Goal: Information Seeking & Learning: Learn about a topic

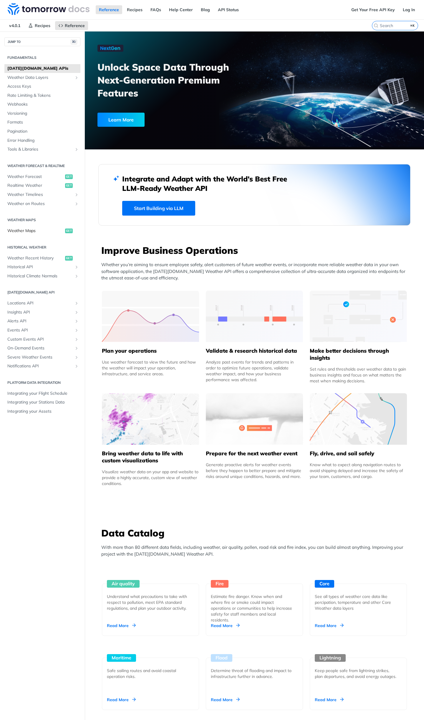
click at [45, 228] on span "Weather Maps" at bounding box center [35, 231] width 56 height 6
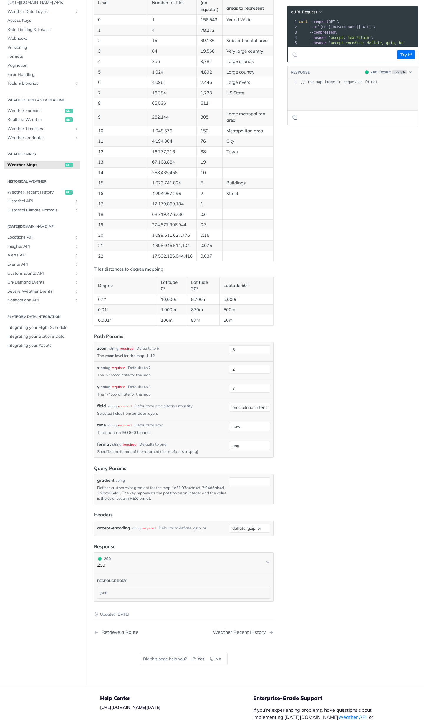
scroll to position [234, 0]
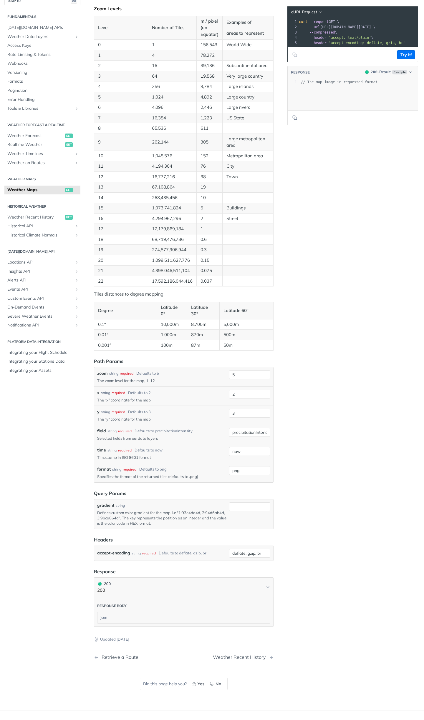
click at [205, 235] on td "1" at bounding box center [210, 229] width 26 height 11
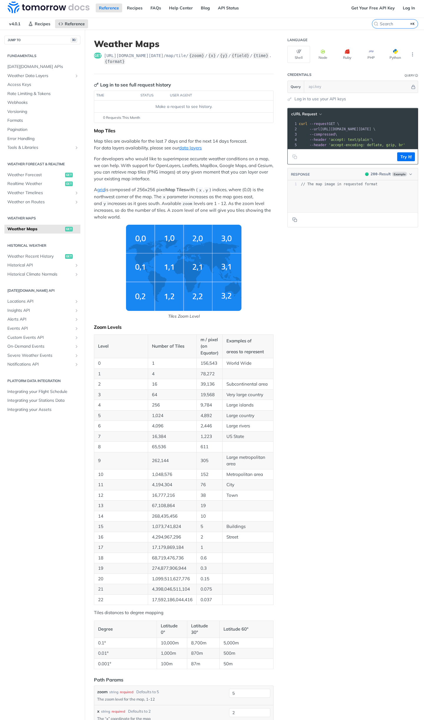
scroll to position [0, 0]
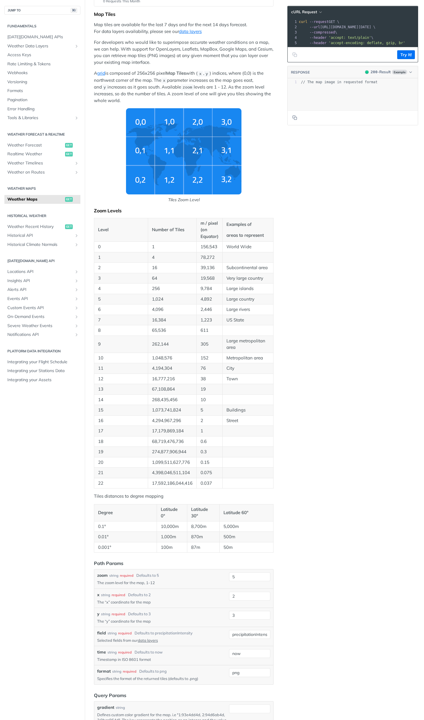
click at [276, 234] on article "Weather Maps get https://api.tomorrow.io/v4 /map/tile/ {zoom} / {x} / {y} / {fi…" at bounding box center [184, 413] width 198 height 1000
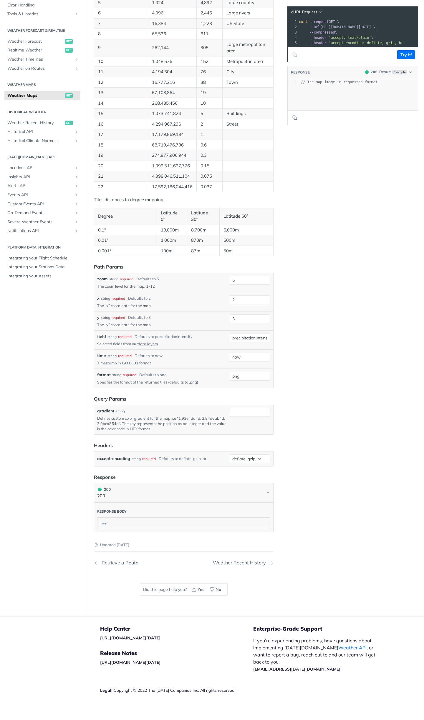
scroll to position [417, 0]
click at [142, 343] on link "data layers" at bounding box center [148, 342] width 20 height 5
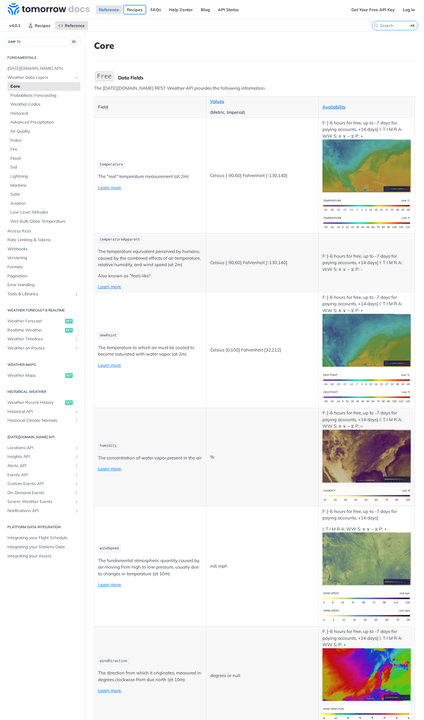
click at [134, 12] on link "Recipes" at bounding box center [135, 9] width 22 height 9
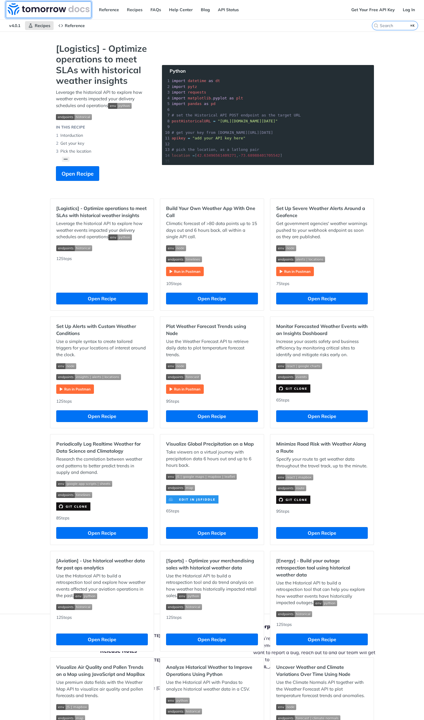
click at [28, 12] on img at bounding box center [49, 9] width 82 height 12
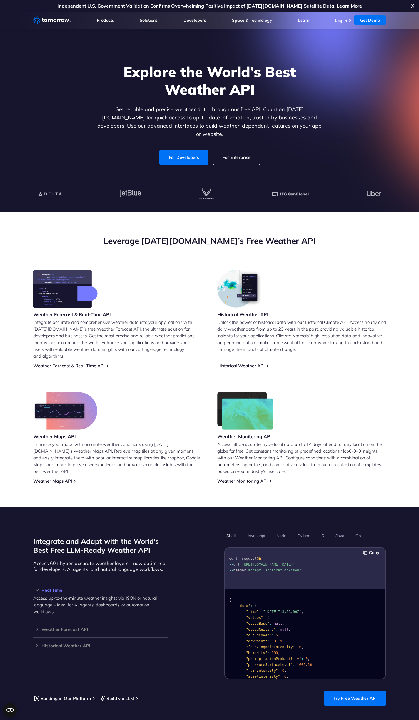
click at [238, 150] on link "For Enterprise" at bounding box center [236, 157] width 47 height 15
click at [198, 152] on link "For Developers" at bounding box center [183, 157] width 49 height 15
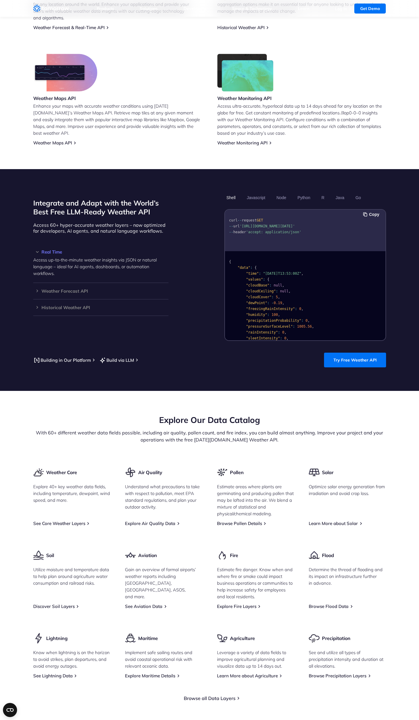
scroll to position [411, 0]
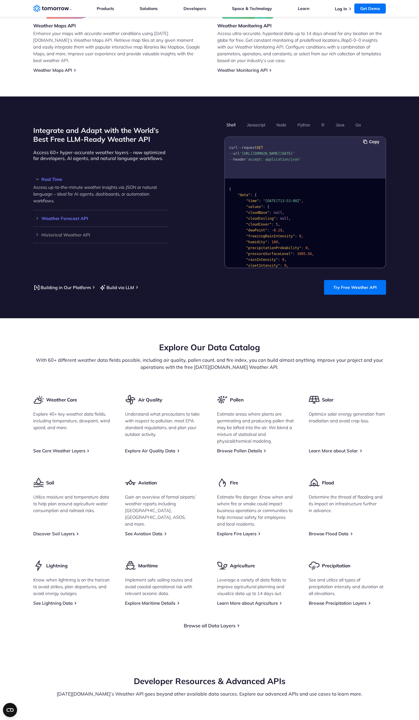
click at [44, 216] on h3 "Weather Forecast API" at bounding box center [100, 218] width 135 height 4
click at [42, 226] on h3 "Historical Weather API" at bounding box center [100, 228] width 135 height 4
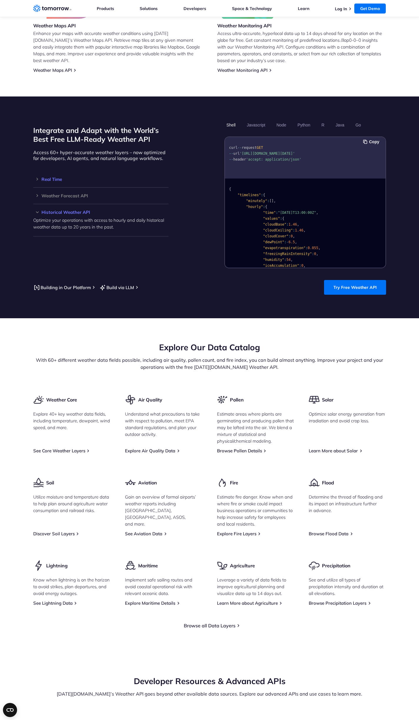
click at [42, 180] on div "Real Time Access up-to-the-minute weather insights via JSON or natural language…" at bounding box center [100, 179] width 135 height 16
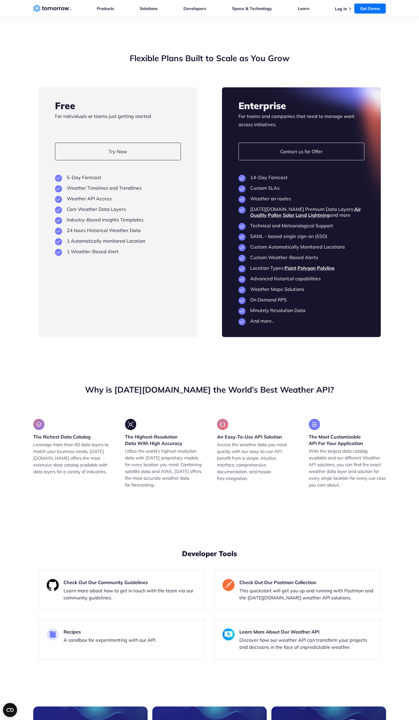
scroll to position [1323, 0]
click at [180, 353] on section "Flexible Plans Built to Scale as You Grow Free For individuals or teams just ge…" at bounding box center [209, 195] width 419 height 332
drag, startPoint x: 95, startPoint y: 194, endPoint x: 113, endPoint y: 285, distance: 93.1
click at [111, 281] on div "Free For individuals or teams just getting started Try Now View Key Features 5-…" at bounding box center [118, 212] width 159 height 250
click at [128, 308] on div "Free For individuals or teams just getting started Try Now View Key Features 5-…" at bounding box center [118, 212] width 159 height 250
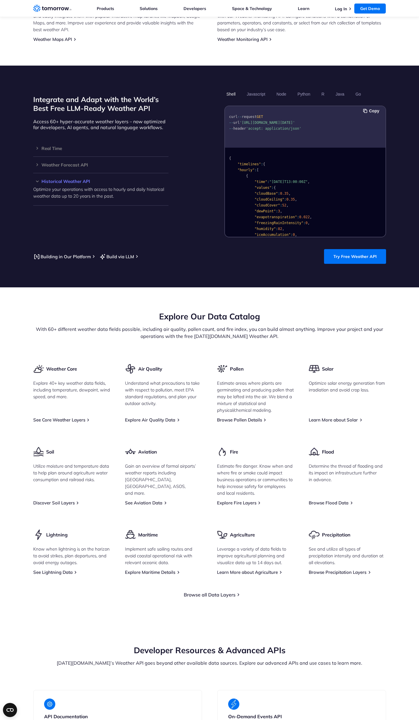
scroll to position [385, 0]
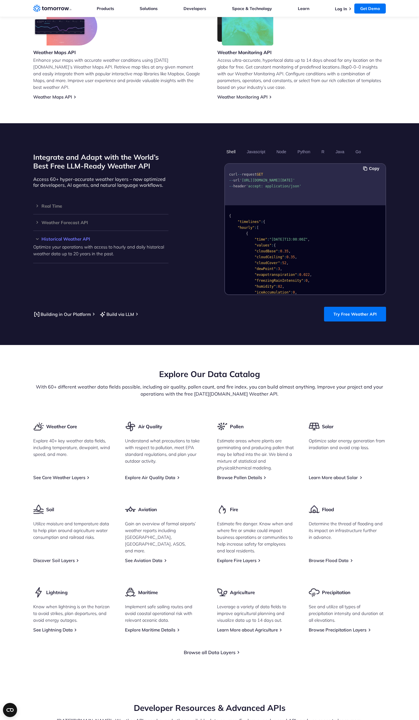
click at [295, 11] on ul "Products Products For Organizations Resilience Platform Your single source of w…" at bounding box center [242, 8] width 290 height 17
click at [296, 10] on ul "Products Products For Organizations Resilience Platform Your single source of w…" at bounding box center [242, 8] width 290 height 17
click at [298, 9] on link "Learn" at bounding box center [303, 8] width 11 height 5
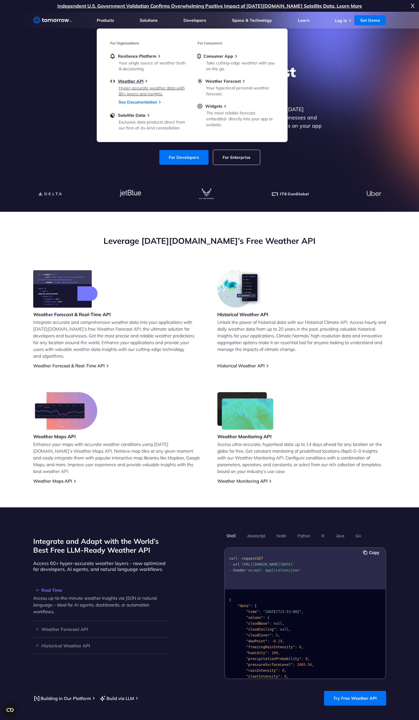
click at [140, 92] on div "Hyper-accurate weather data with 80+ layers and insights." at bounding box center [153, 91] width 69 height 12
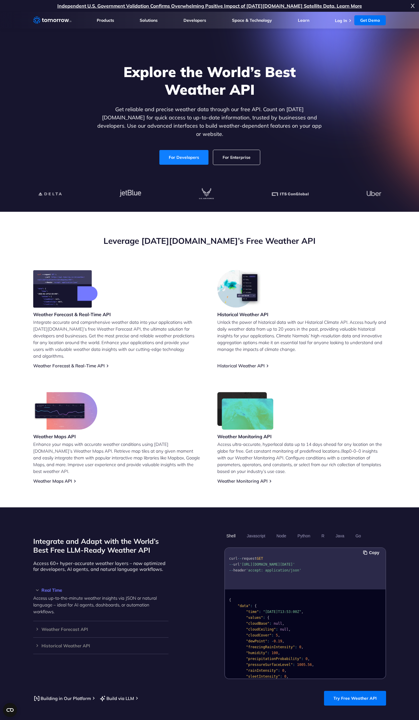
click at [189, 150] on link "For Developers" at bounding box center [183, 157] width 49 height 15
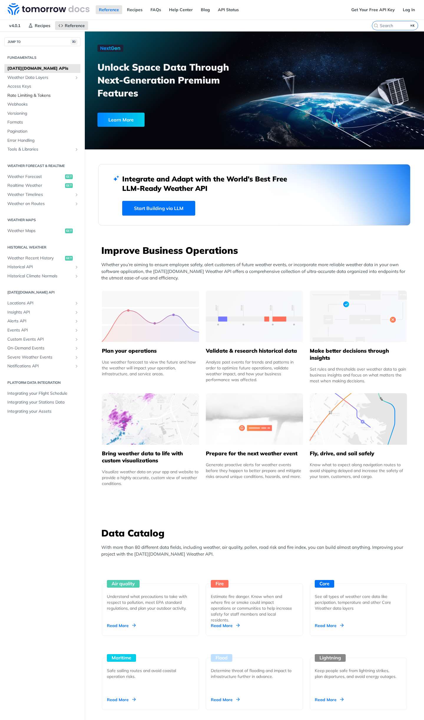
click at [64, 98] on link "Rate Limiting & Tokens" at bounding box center [42, 95] width 76 height 9
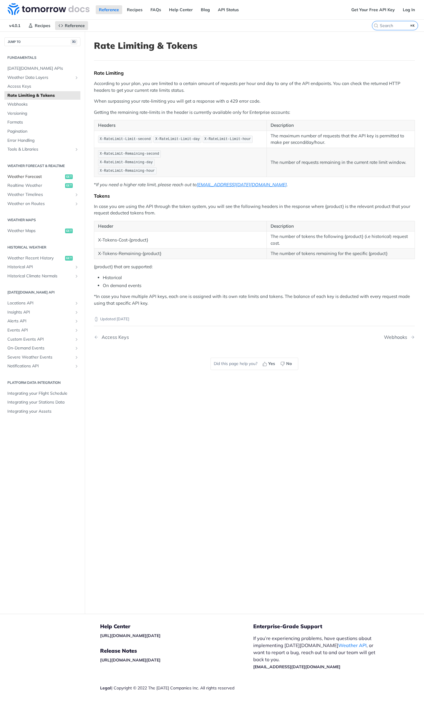
click at [19, 179] on span "Weather Forecast" at bounding box center [35, 177] width 56 height 6
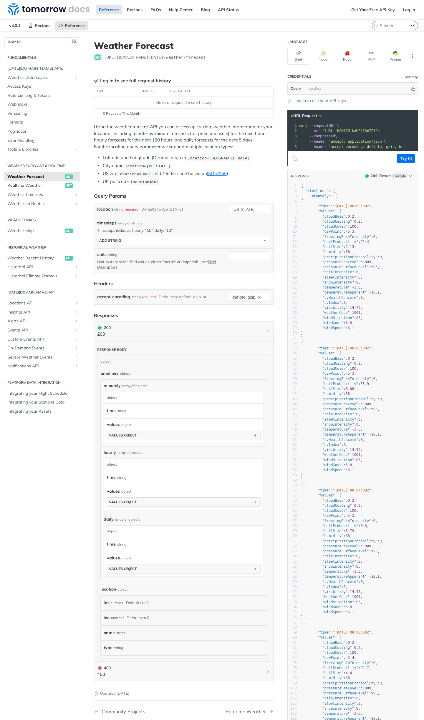
click at [19, 184] on span "Realtime Weather" at bounding box center [35, 186] width 56 height 6
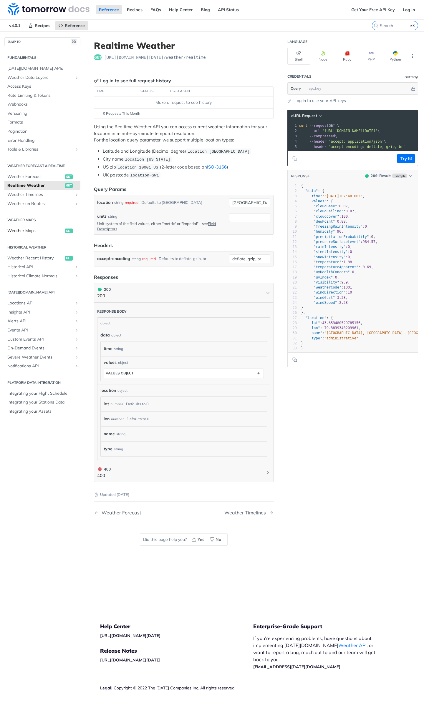
click at [36, 227] on link "Weather Maps get" at bounding box center [42, 231] width 76 height 9
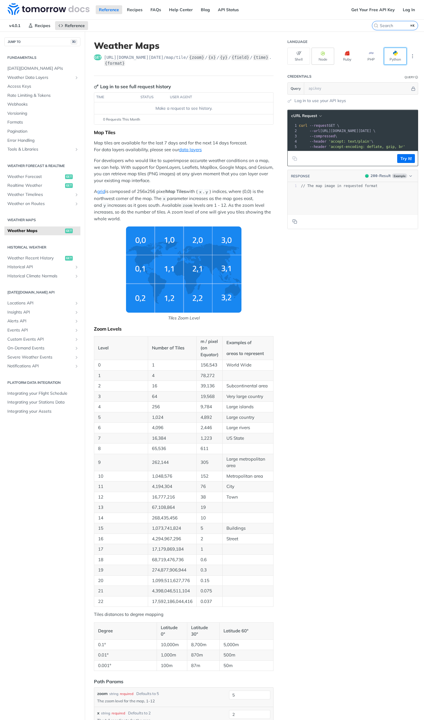
drag, startPoint x: 388, startPoint y: 55, endPoint x: 313, endPoint y: 61, distance: 75.3
click at [313, 61] on div "Shell Node Ruby PHP Python" at bounding box center [352, 56] width 131 height 17
click at [408, 59] on button "More Languages" at bounding box center [412, 56] width 9 height 9
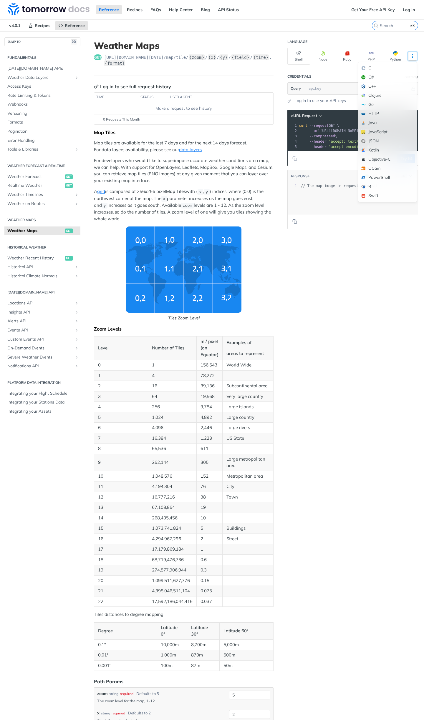
click at [408, 59] on button "More Languages" at bounding box center [412, 56] width 9 height 9
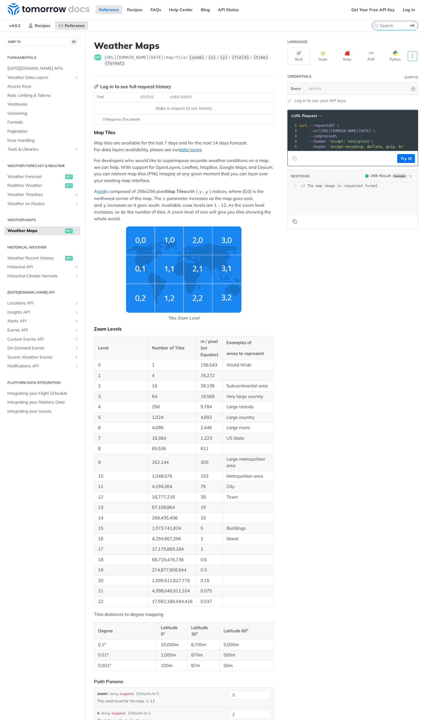
click at [408, 59] on button "More Languages" at bounding box center [412, 56] width 9 height 9
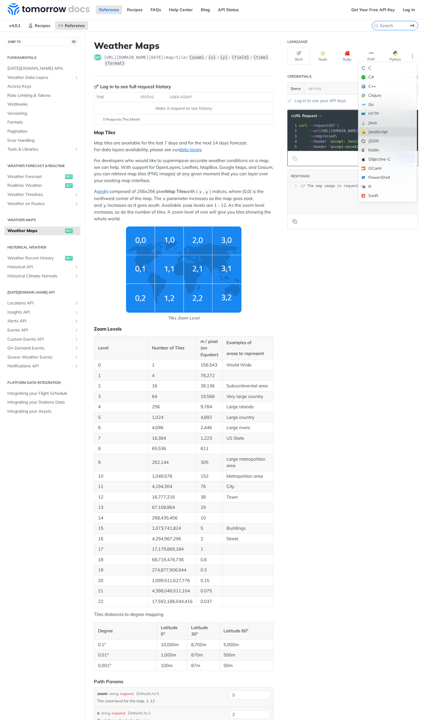
click at [383, 132] on div "JavaScript" at bounding box center [387, 131] width 58 height 9
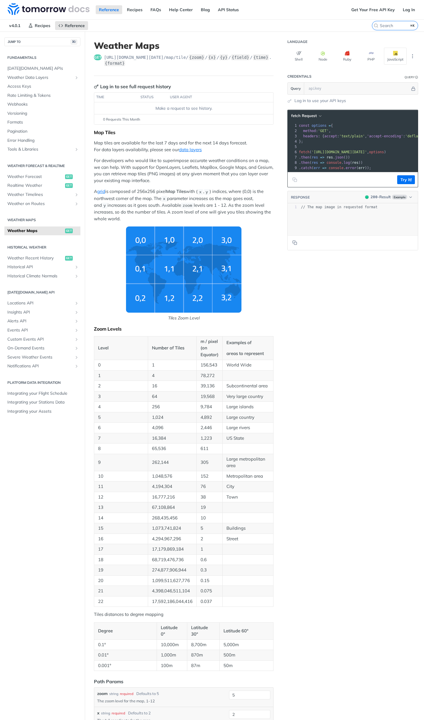
click at [257, 238] on span "Tiles Zoom Level" at bounding box center [183, 274] width 179 height 95
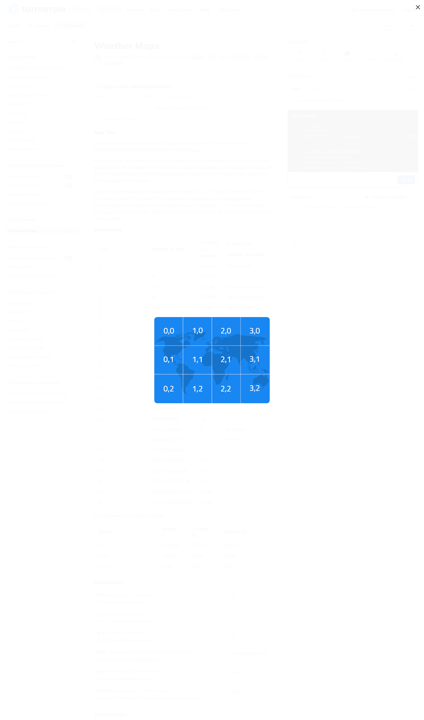
click at [251, 270] on span "Tiles Zoom Level" at bounding box center [212, 360] width 424 height 720
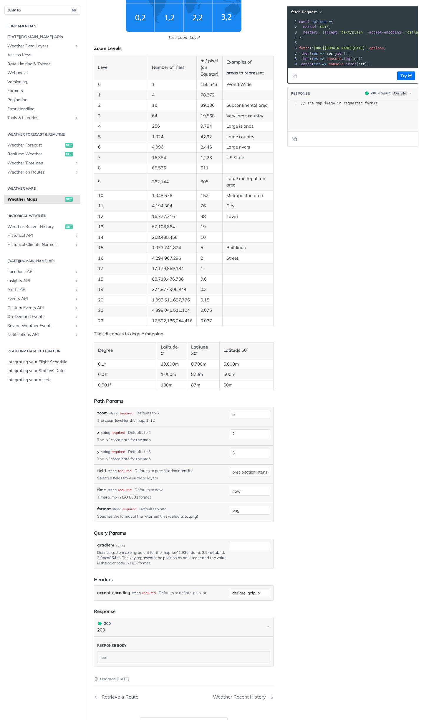
scroll to position [242, 0]
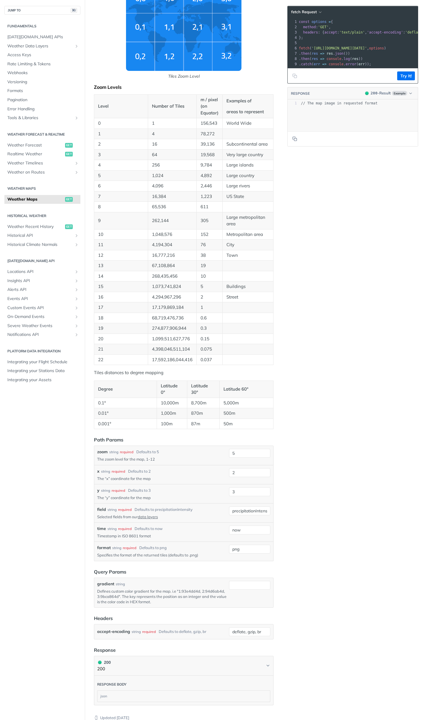
click at [50, 259] on h2 "[DATE][DOMAIN_NAME] API" at bounding box center [42, 260] width 76 height 5
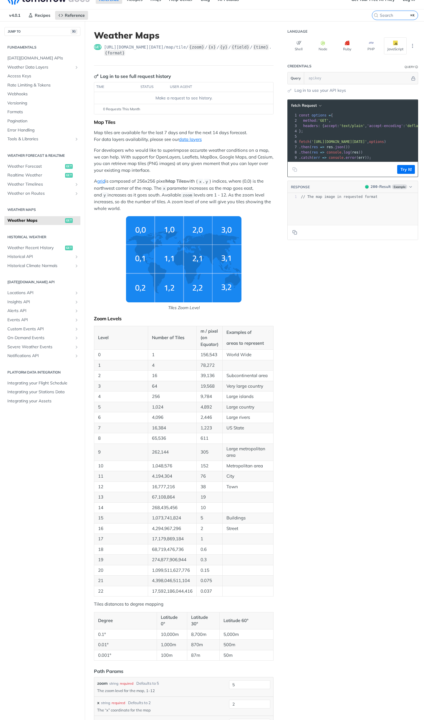
scroll to position [0, 0]
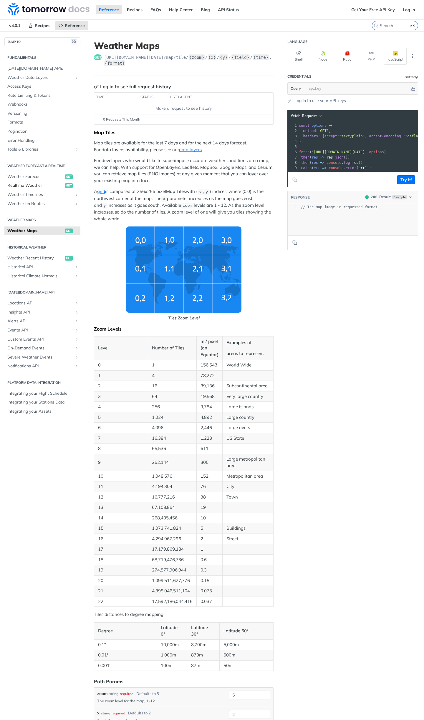
click at [42, 187] on span "Realtime Weather" at bounding box center [35, 186] width 56 height 6
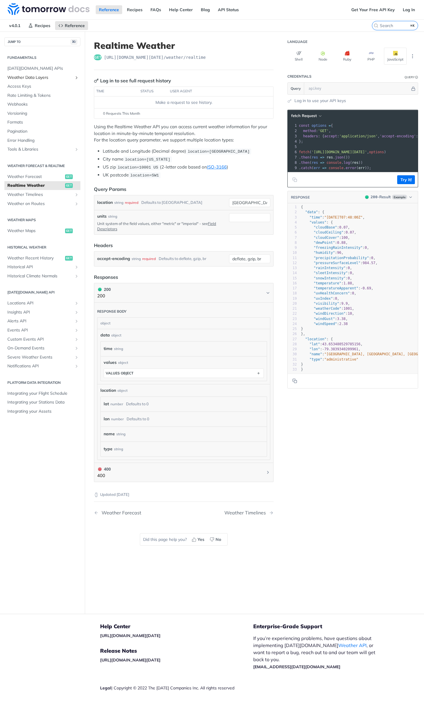
click at [75, 78] on icon "Show subpages for Weather Data Layers" at bounding box center [76, 77] width 5 height 5
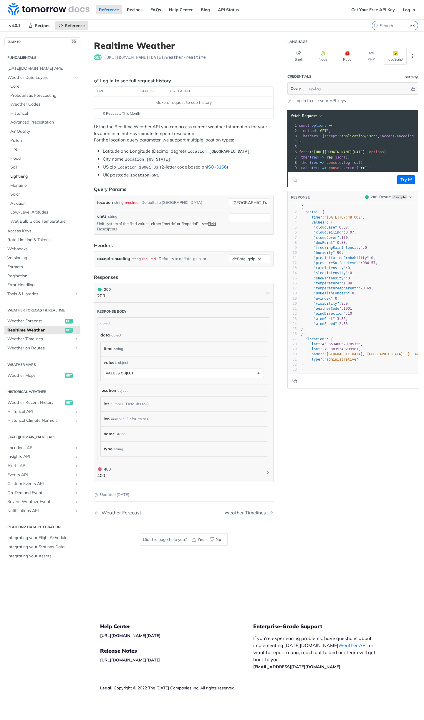
click at [25, 177] on span "Lightning" at bounding box center [44, 177] width 69 height 6
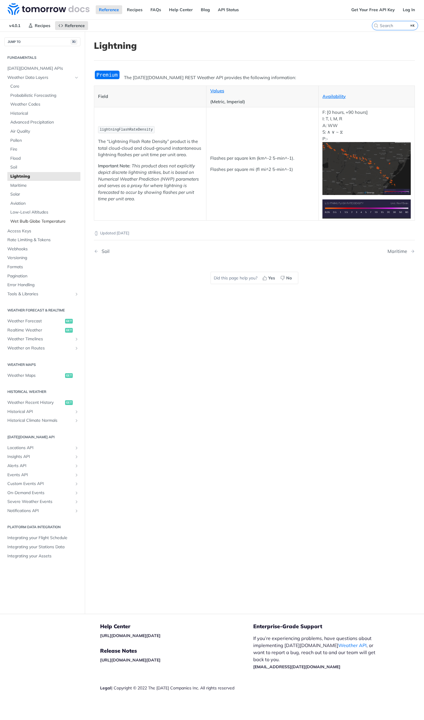
click at [54, 219] on span "Wet Bulb Globe Temperature" at bounding box center [44, 222] width 69 height 6
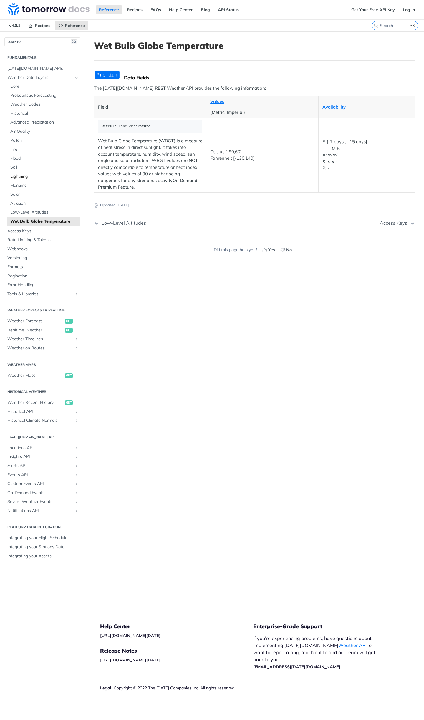
click at [44, 178] on span "Lightning" at bounding box center [44, 177] width 69 height 6
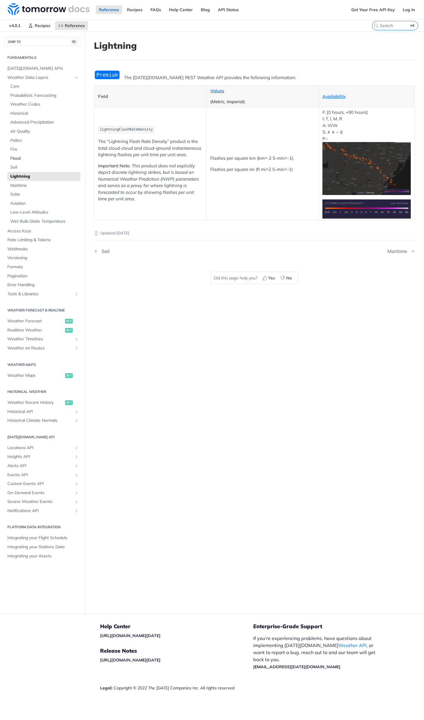
click at [41, 162] on link "Flood" at bounding box center [43, 158] width 73 height 9
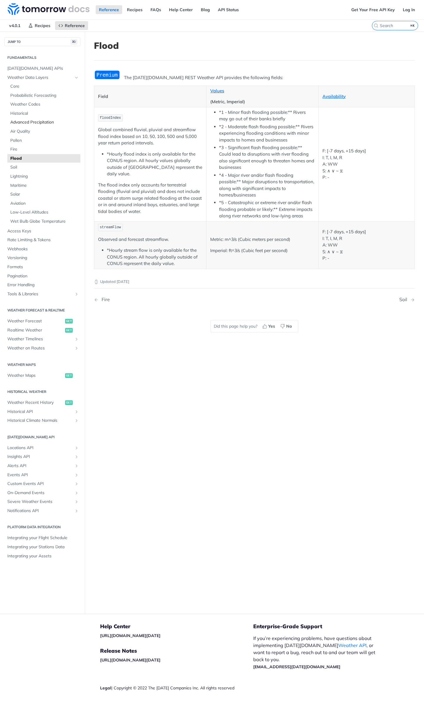
click at [46, 125] on span "Advanced Precipitation" at bounding box center [44, 122] width 69 height 6
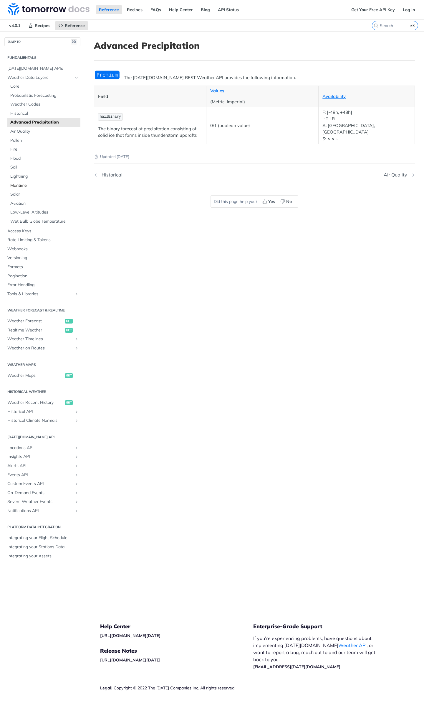
click at [36, 185] on span "Maritime" at bounding box center [44, 186] width 69 height 6
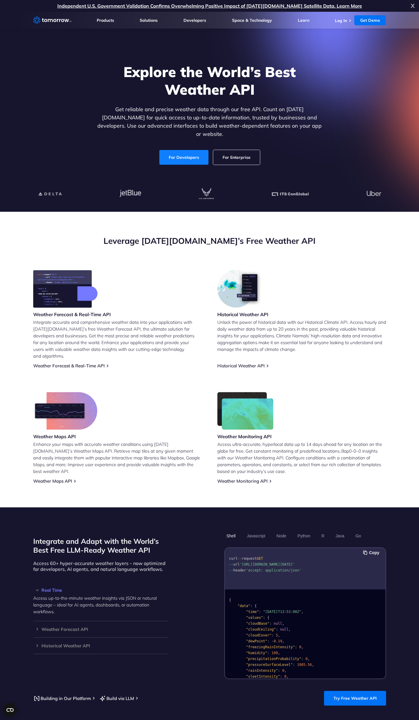
click at [190, 150] on link "For Developers" at bounding box center [183, 157] width 49 height 15
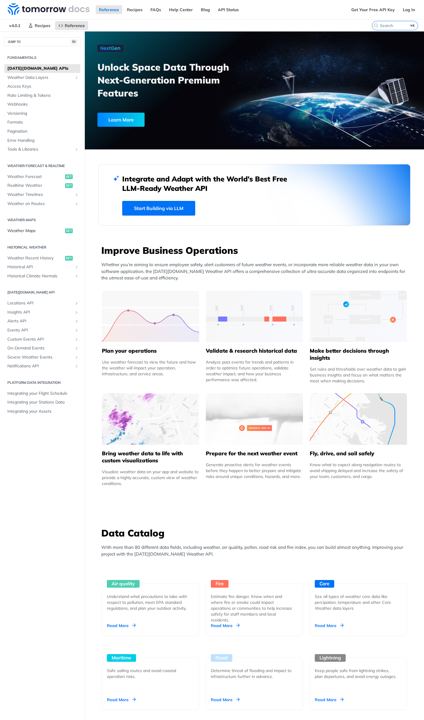
click at [30, 227] on link "Weather Maps get" at bounding box center [42, 231] width 76 height 9
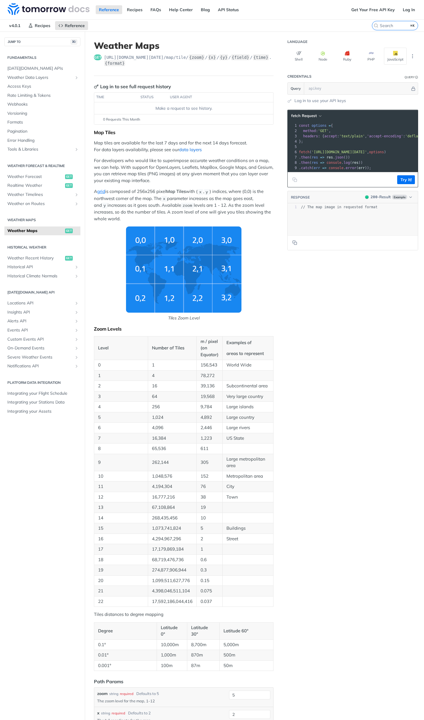
click at [195, 151] on link "data layers" at bounding box center [190, 150] width 23 height 6
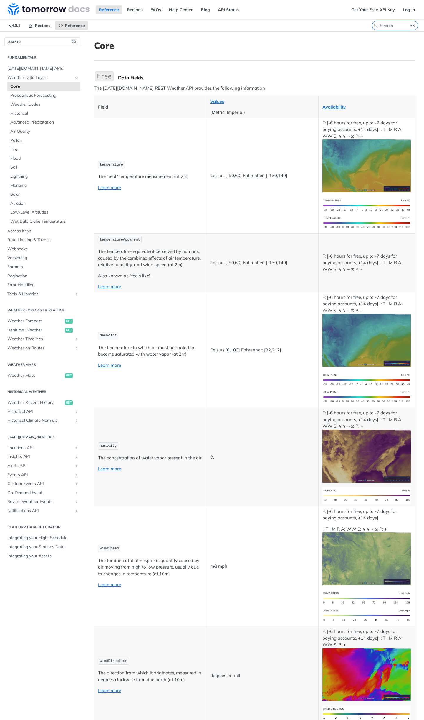
click at [195, 241] on p "temperatureApparent" at bounding box center [150, 239] width 104 height 9
